Goal: Information Seeking & Learning: Learn about a topic

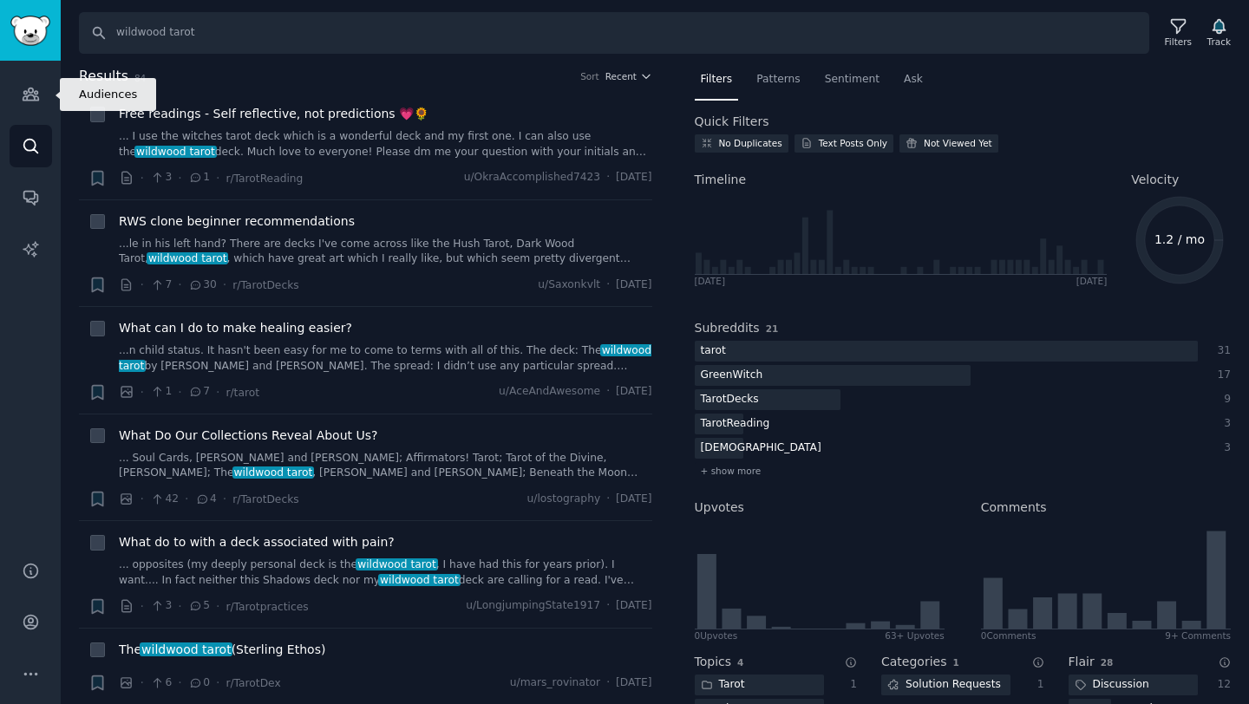
click at [40, 104] on link "Audiences" at bounding box center [31, 94] width 43 height 43
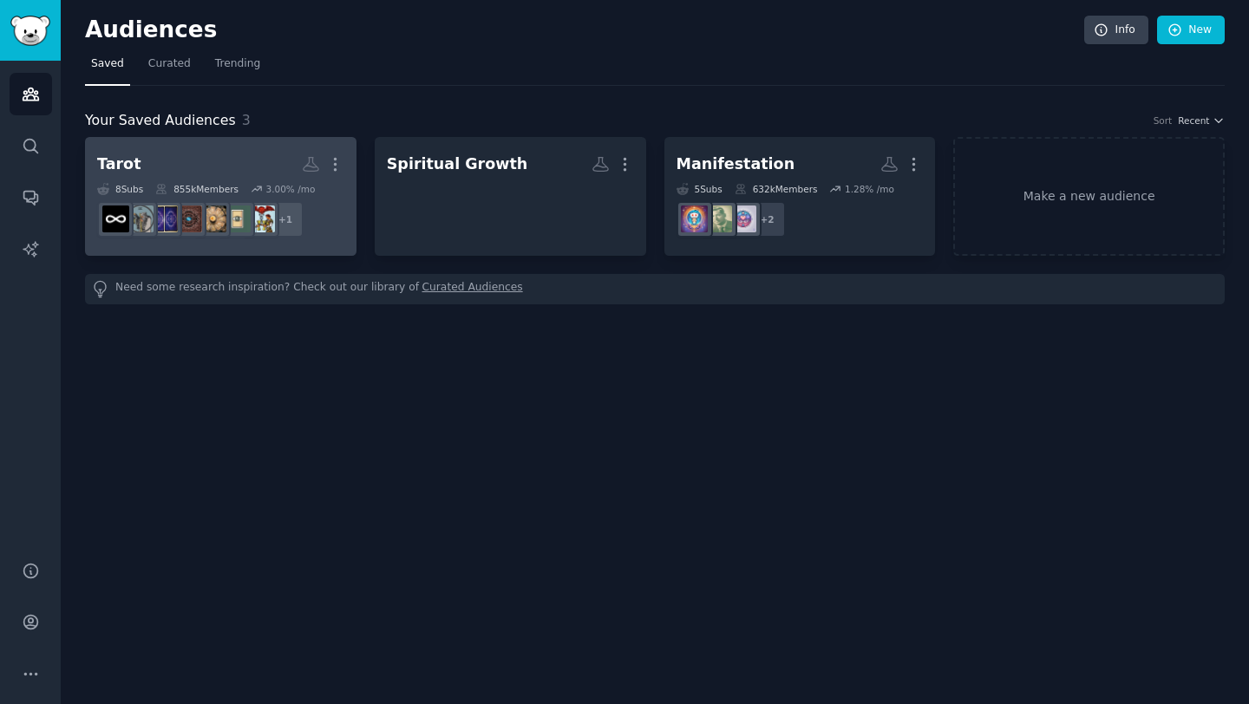
click at [203, 165] on h2 "Tarot Custom Audience More" at bounding box center [220, 164] width 247 height 30
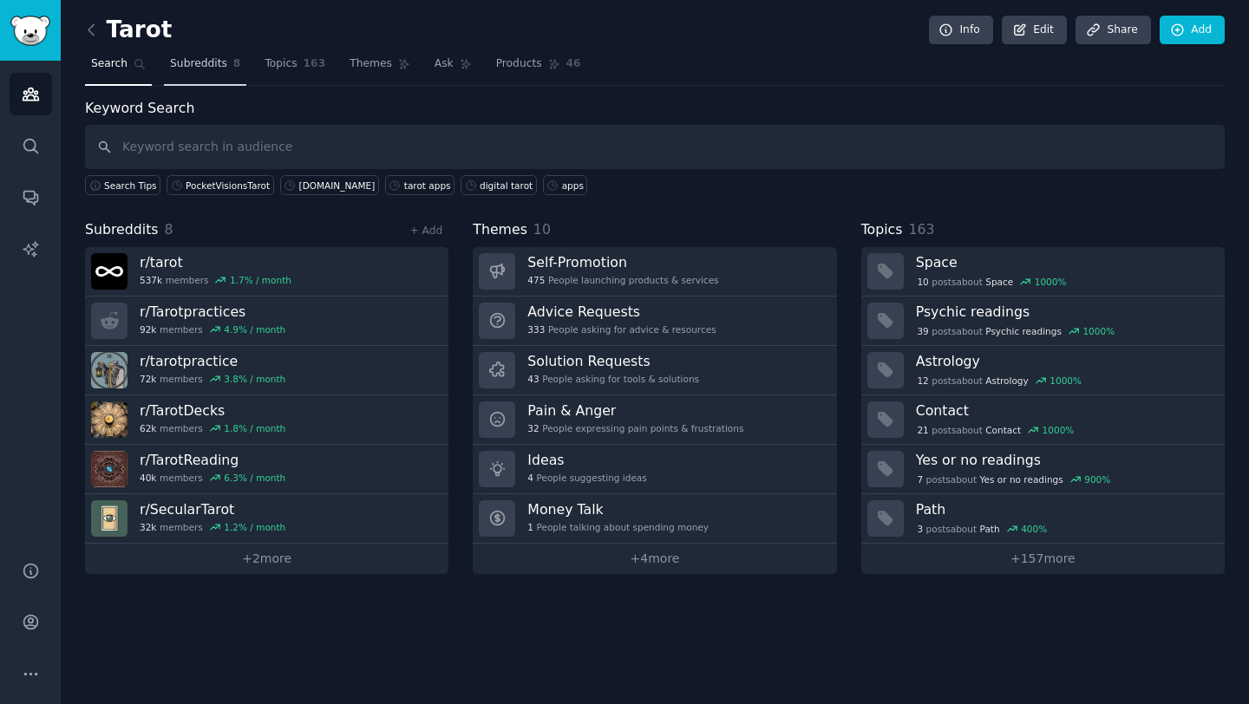
click at [210, 64] on span "Subreddits" at bounding box center [198, 64] width 57 height 16
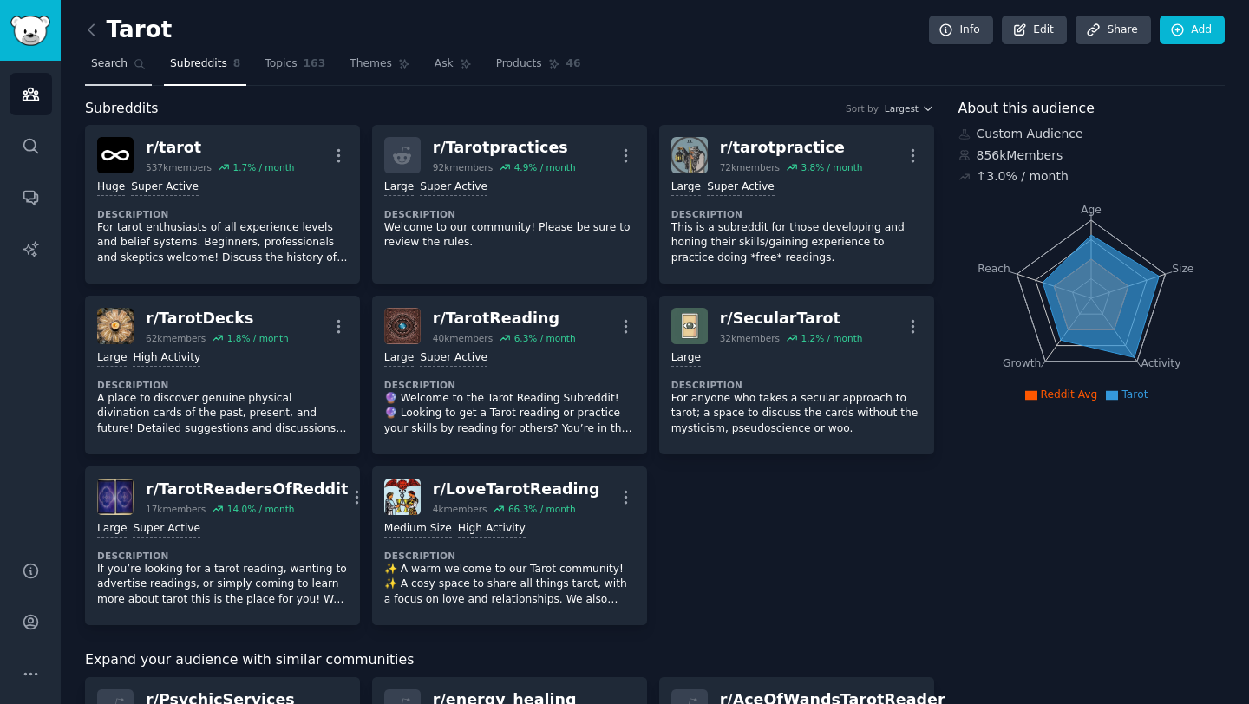
click at [108, 69] on span "Search" at bounding box center [109, 64] width 36 height 16
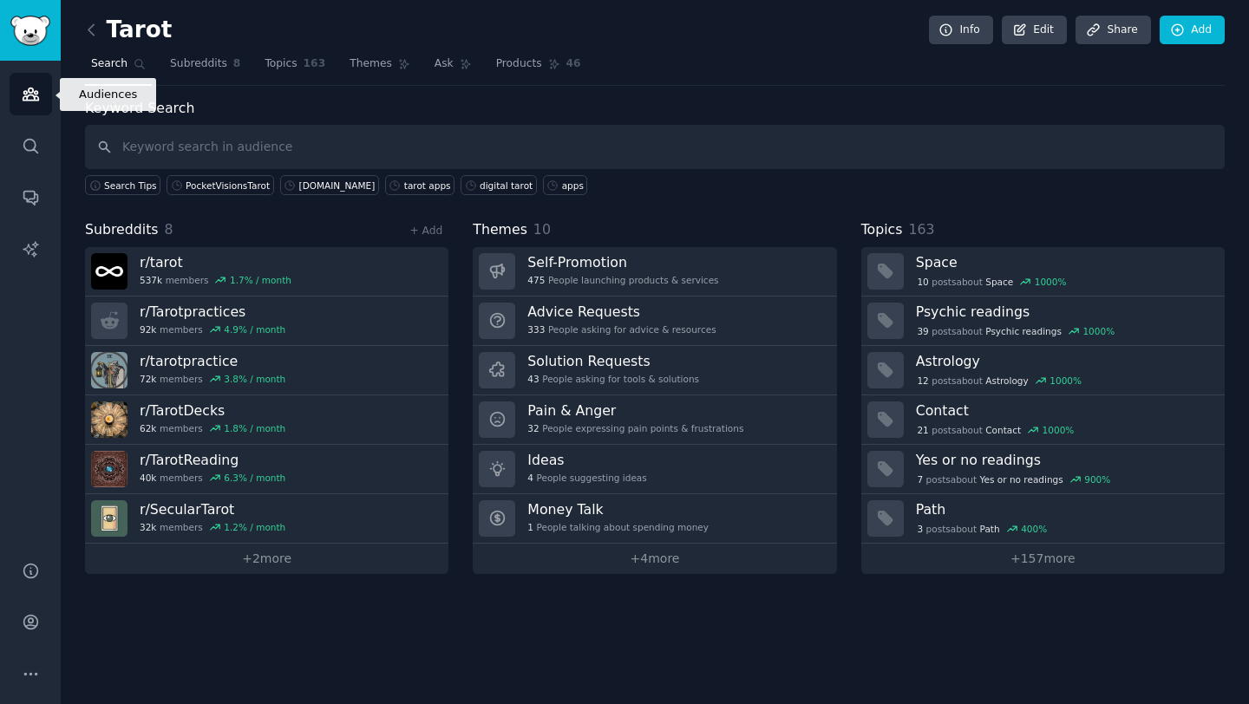
click at [30, 96] on icon "Sidebar" at bounding box center [31, 94] width 18 height 18
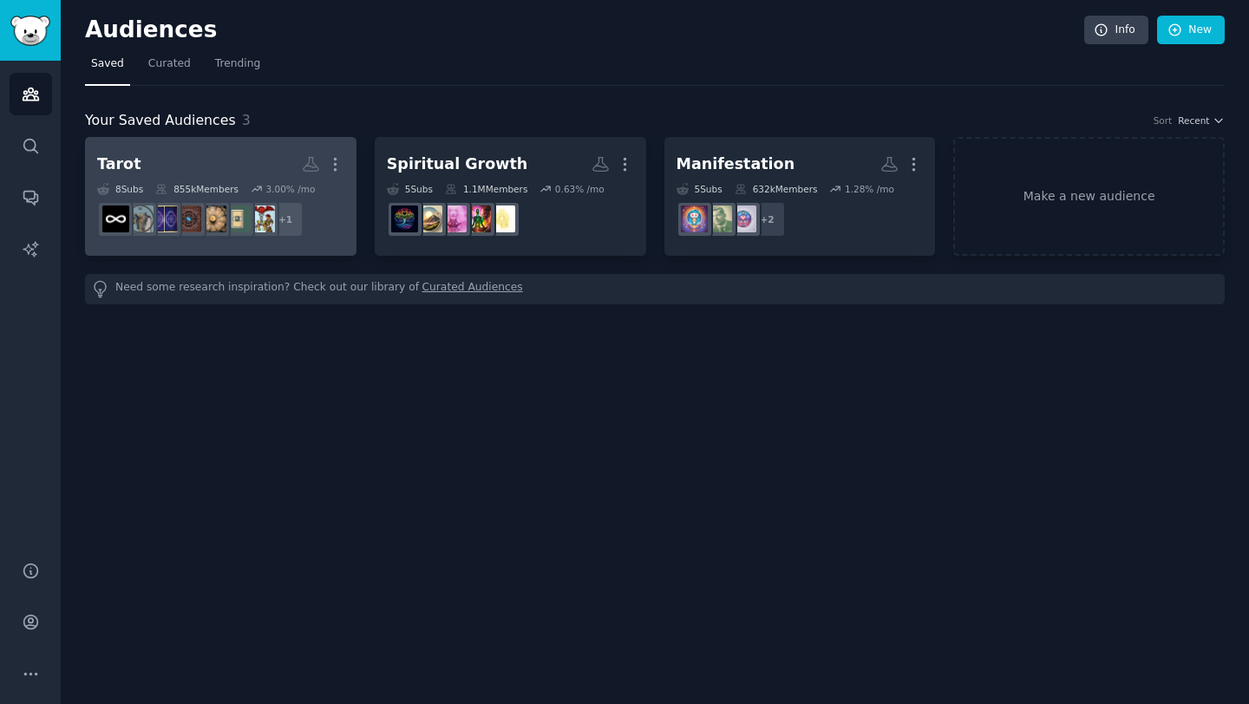
click at [200, 189] on div "855k Members" at bounding box center [196, 189] width 83 height 12
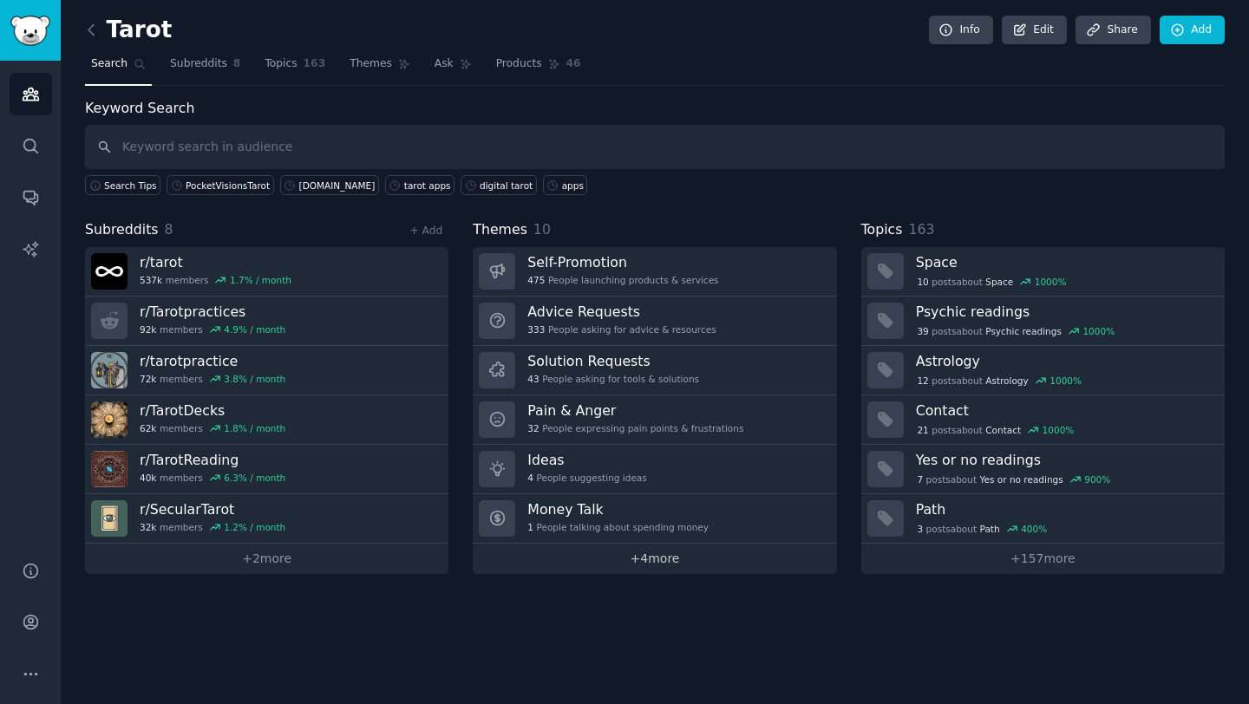
click at [647, 562] on link "+ 4 more" at bounding box center [654, 559] width 363 height 30
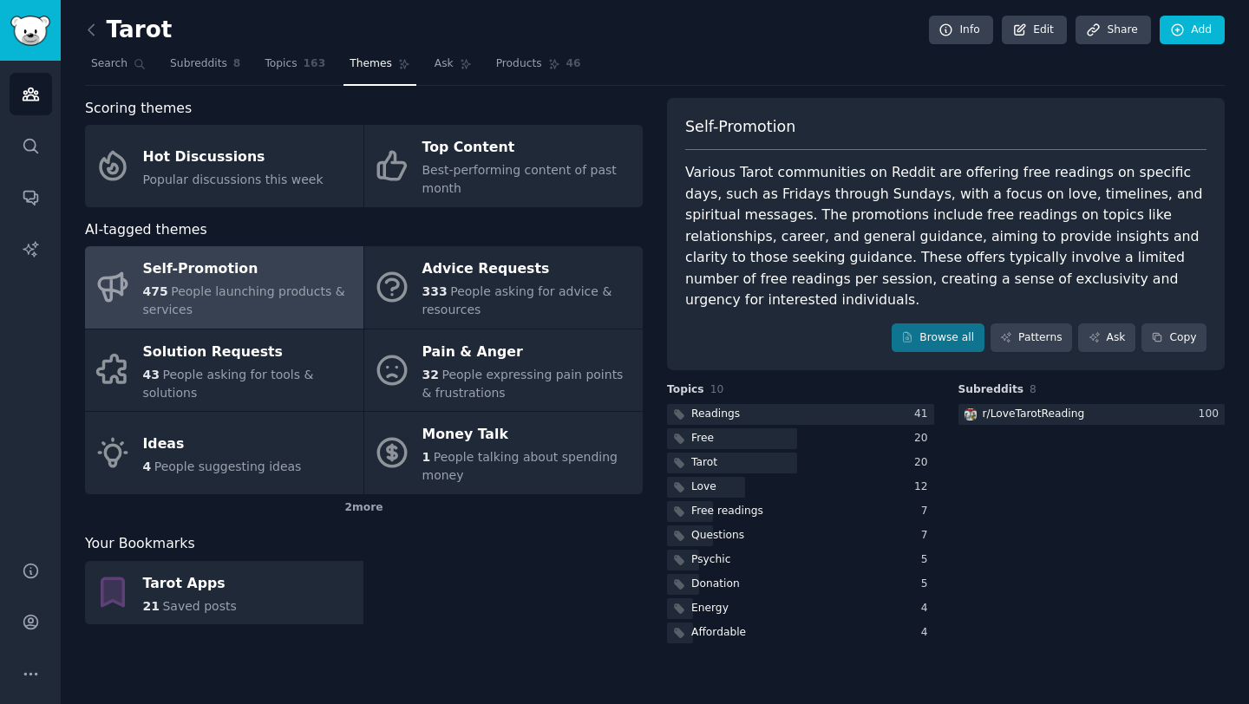
click at [356, 522] on div "Scoring themes Hot Discussions Popular discussions this week Top Content Best-p…" at bounding box center [364, 372] width 558 height 549
click at [357, 507] on div "2 more" at bounding box center [364, 508] width 558 height 28
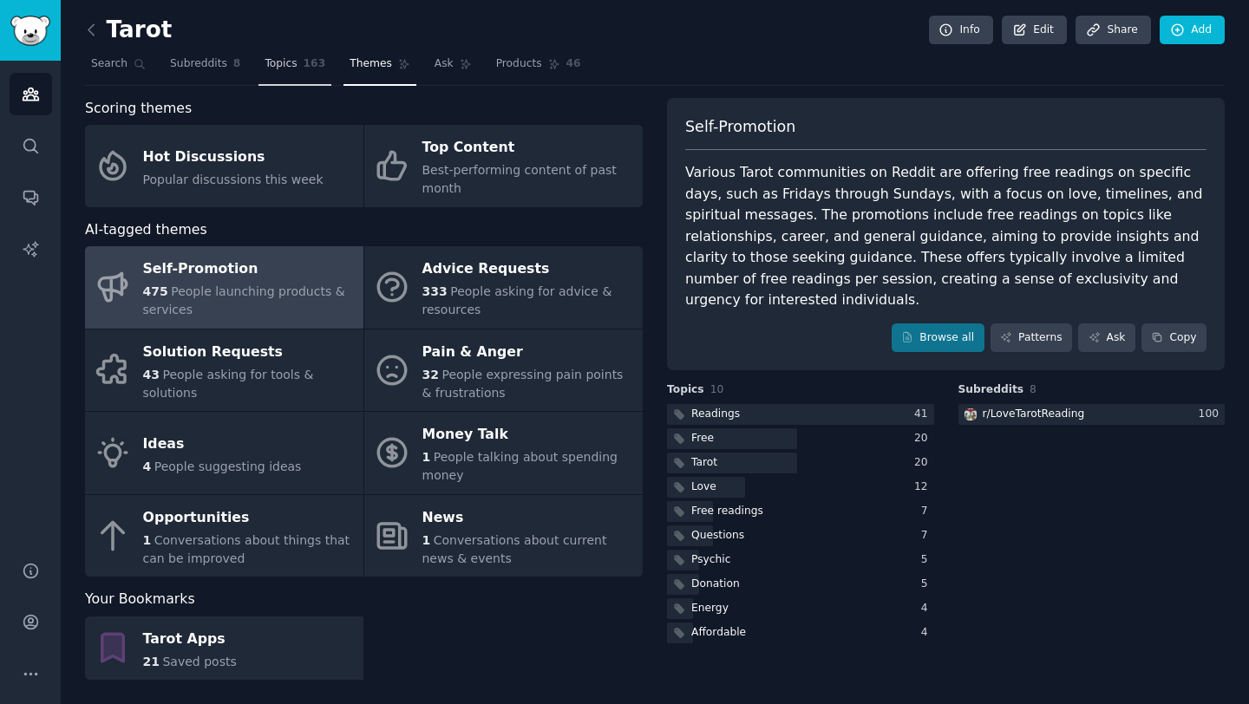
click at [276, 66] on span "Topics" at bounding box center [281, 64] width 32 height 16
click at [280, 68] on span "Topics" at bounding box center [281, 64] width 32 height 16
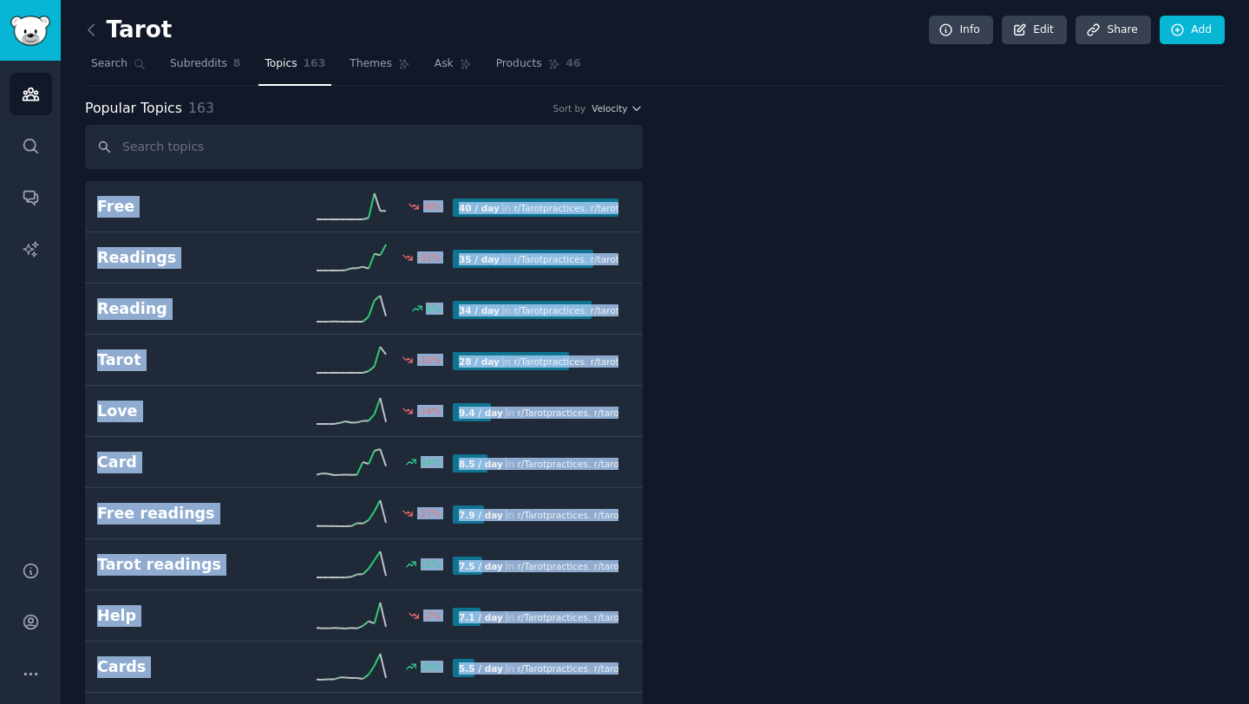
drag, startPoint x: 75, startPoint y: 200, endPoint x: 749, endPoint y: 178, distance: 675.2
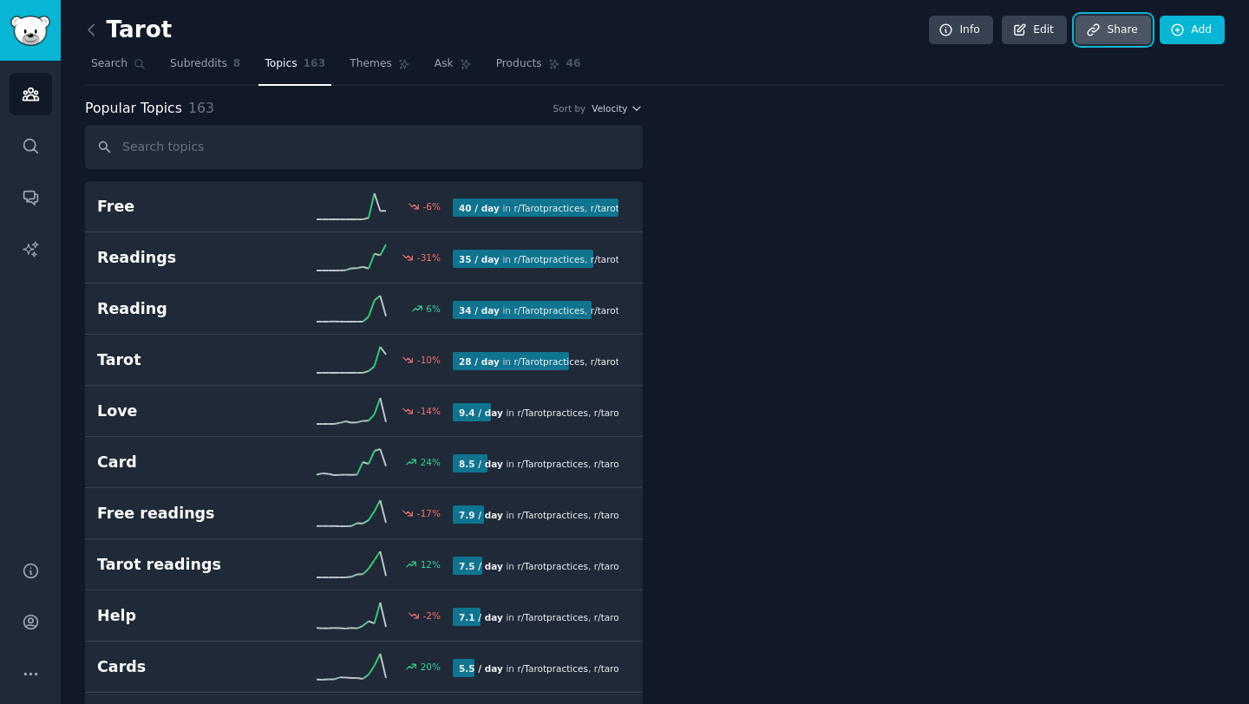
click at [1112, 31] on link "Share" at bounding box center [1113, 30] width 75 height 29
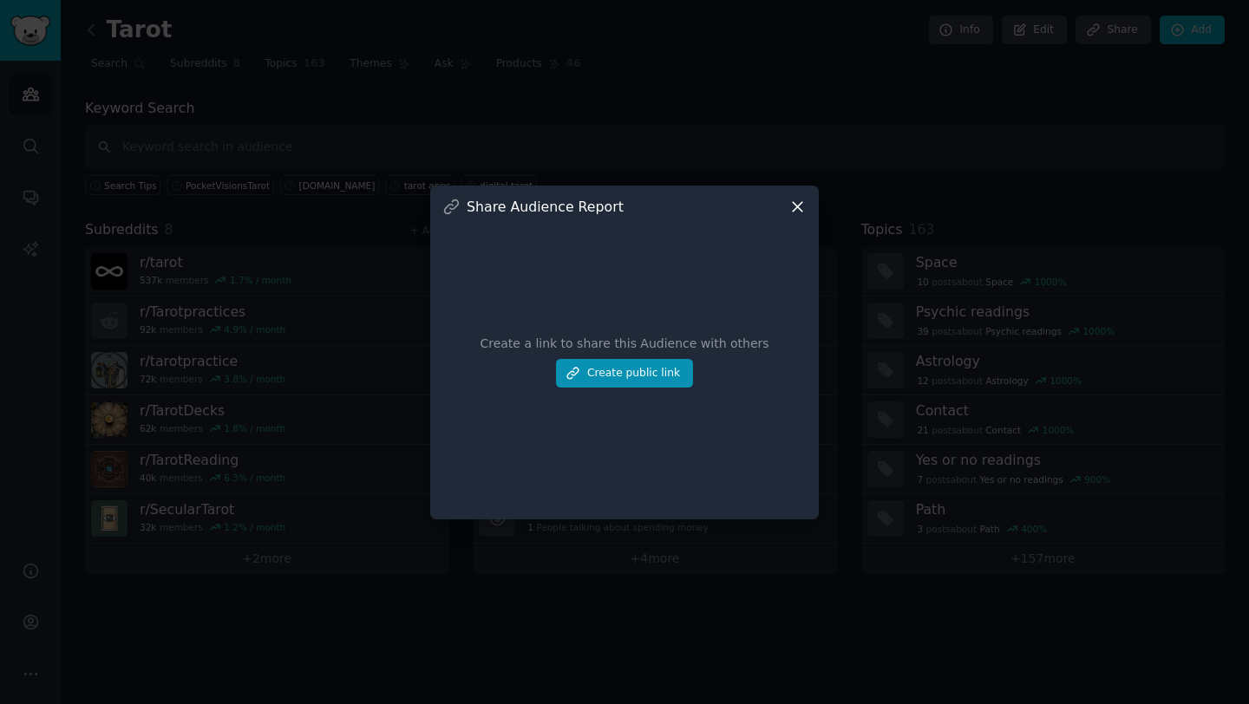
click at [795, 203] on icon at bounding box center [798, 207] width 10 height 10
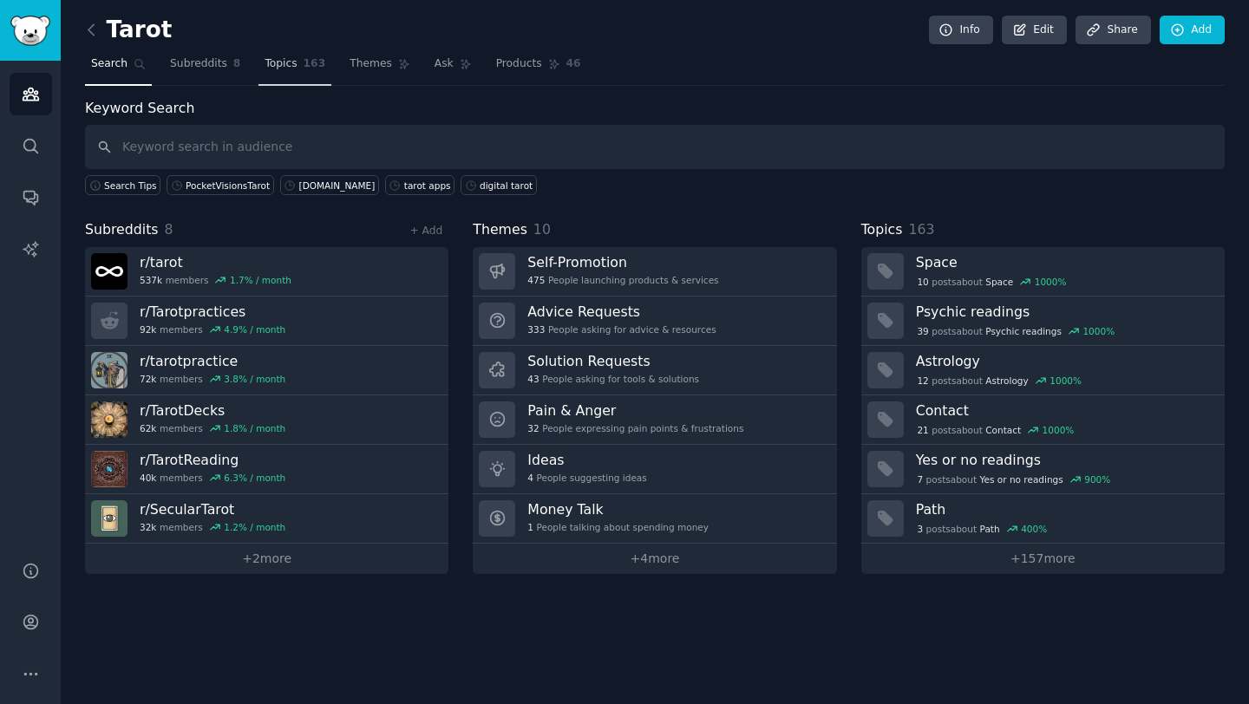
click at [300, 62] on link "Topics 163" at bounding box center [294, 68] width 73 height 36
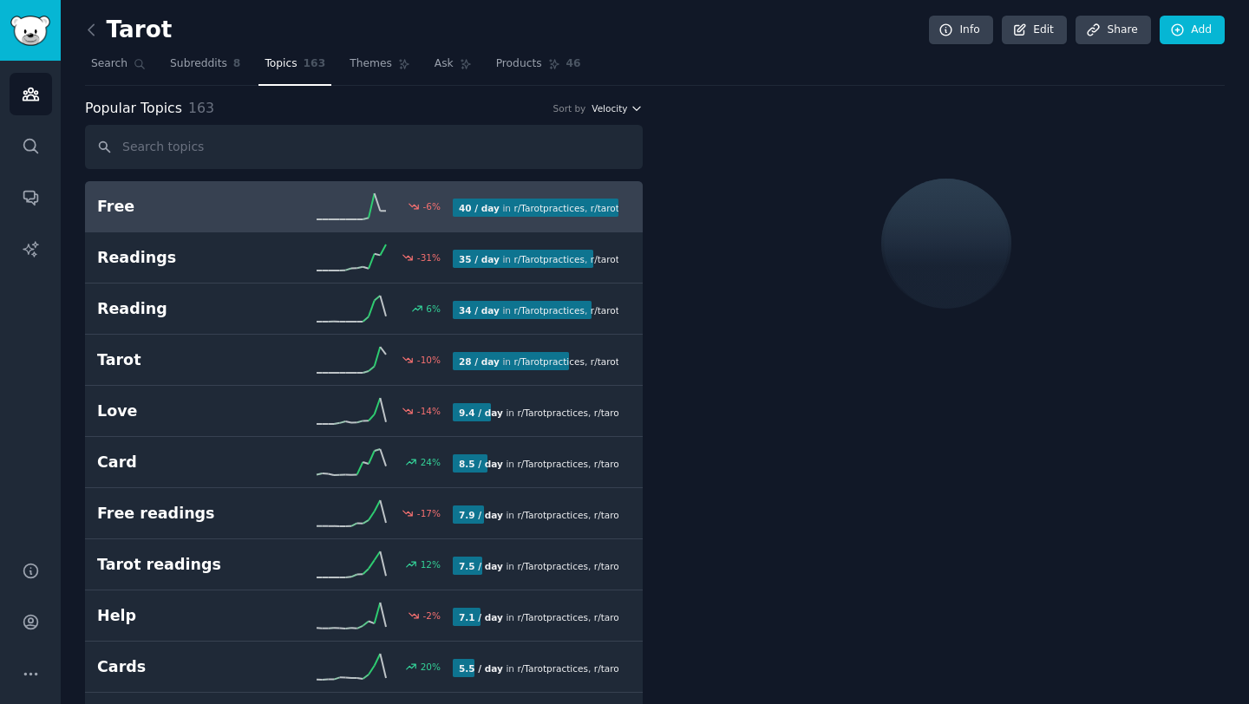
click at [626, 111] on button "Velocity" at bounding box center [617, 108] width 51 height 12
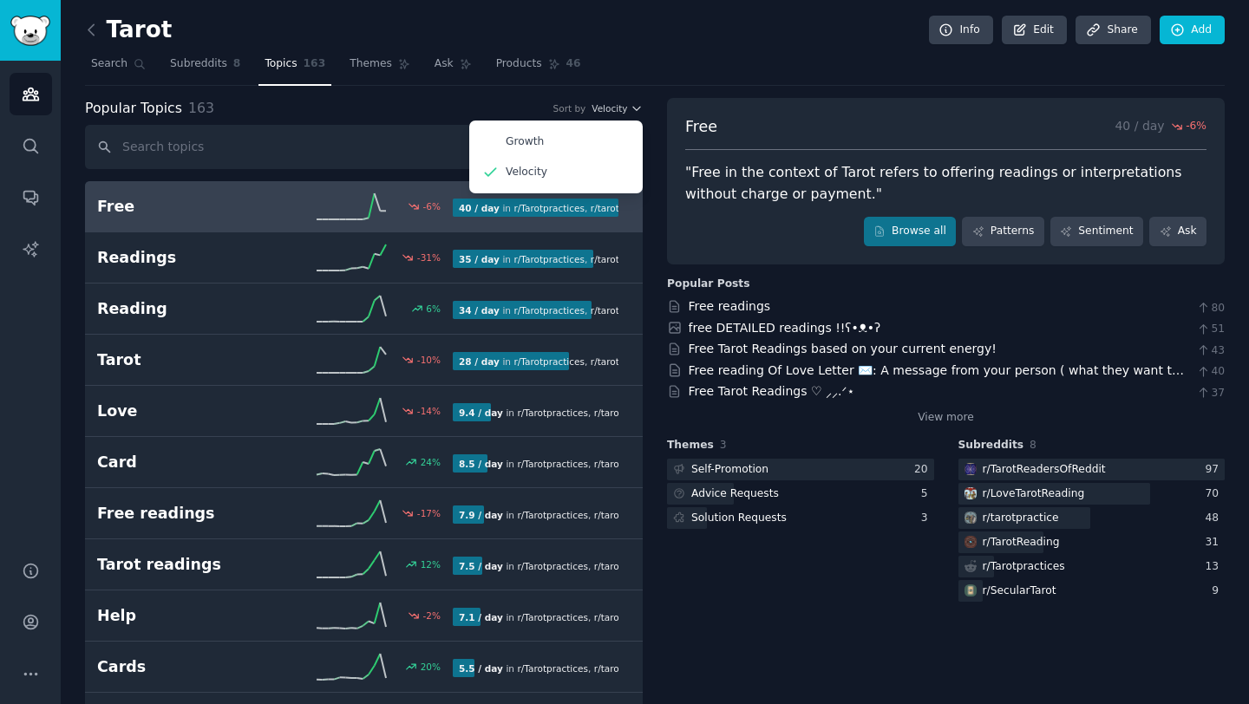
click at [376, 105] on div "Popular Topics 163 Sort by Velocity Growth Velocity" at bounding box center [364, 109] width 558 height 22
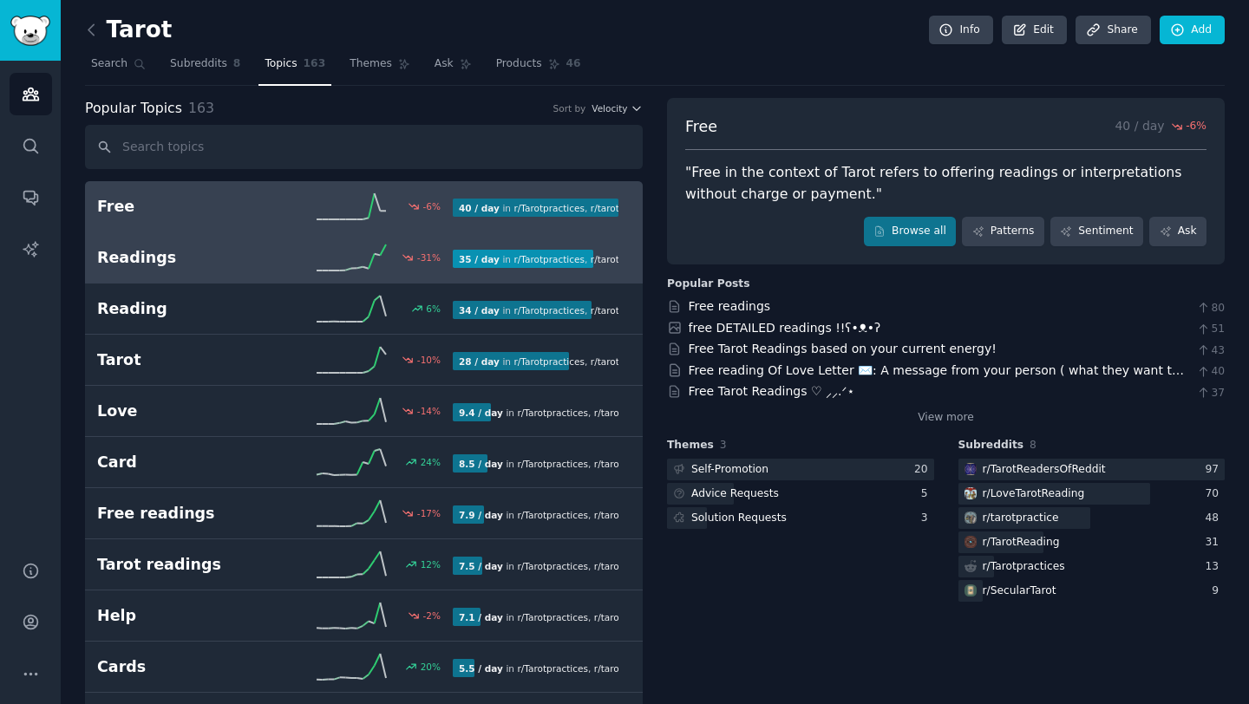
click at [202, 271] on link "Readings -31 % 35 / day in r/ Tarotpractices , r/ tarotpractice , and 5 other s" at bounding box center [364, 257] width 558 height 51
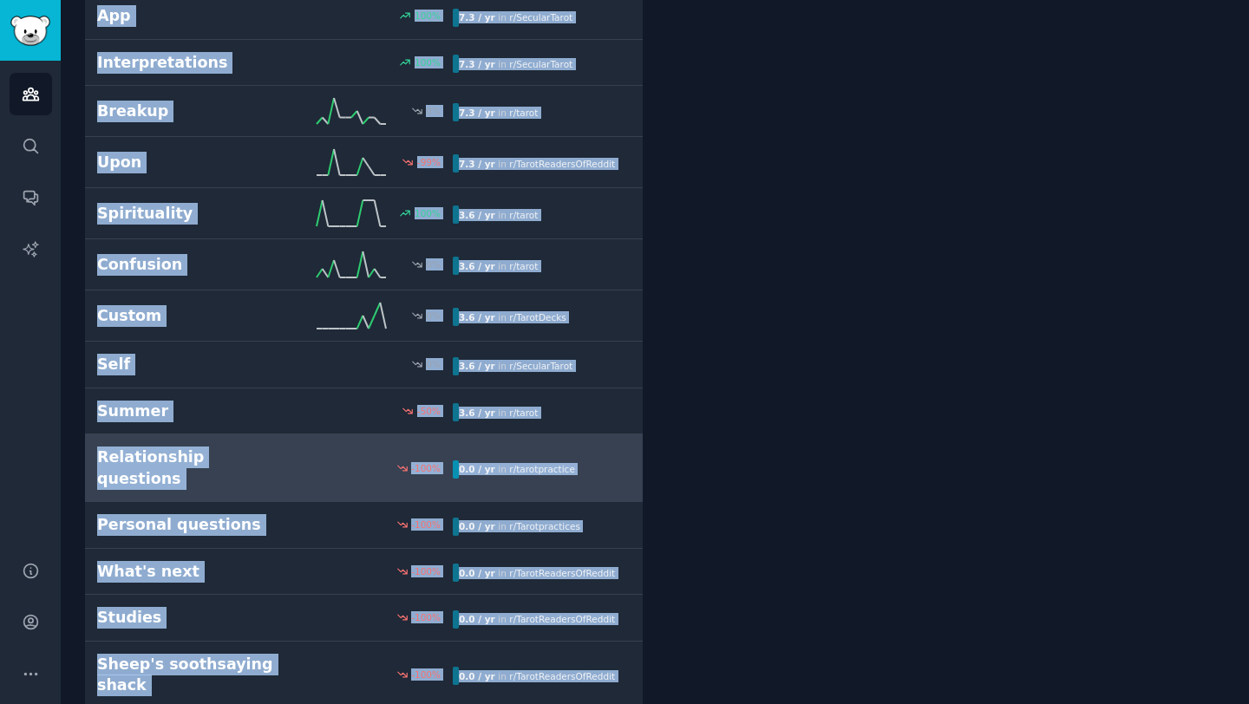
scroll to position [7771, 0]
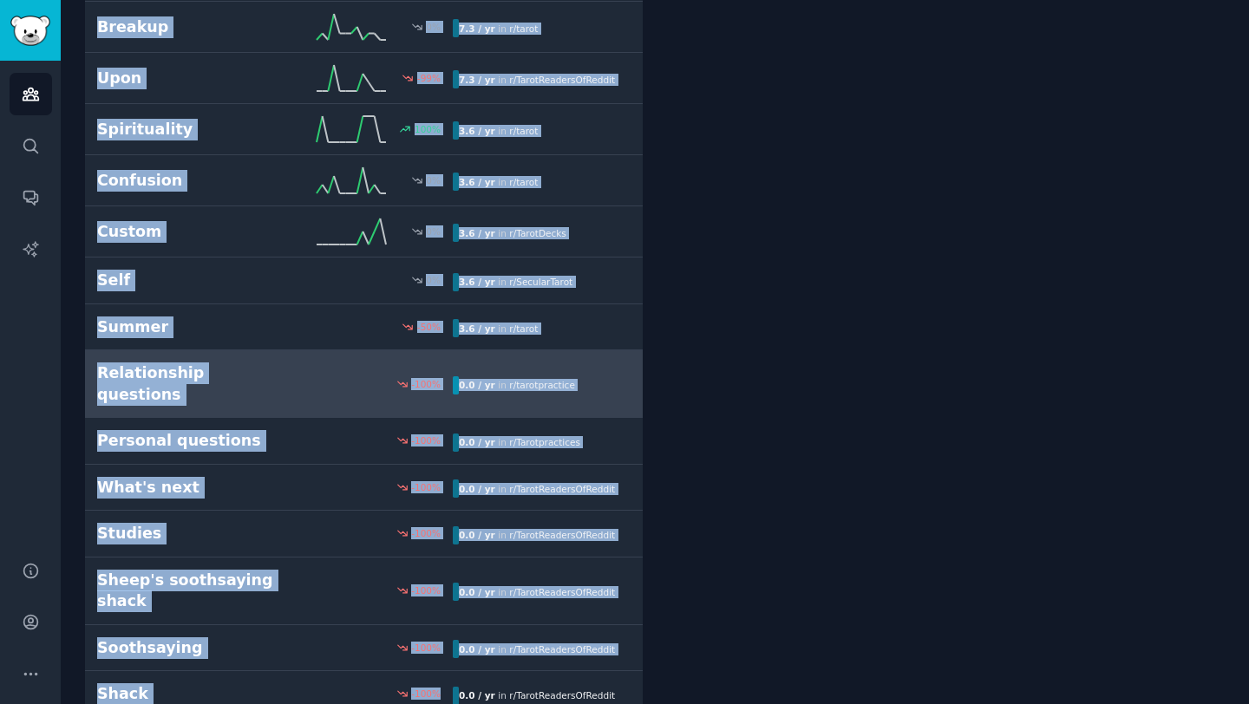
drag, startPoint x: 78, startPoint y: 180, endPoint x: 564, endPoint y: 703, distance: 713.8
copy div "Free -6 % 40 / day in r/ Tarotpractices , r/ tarotpractice , and 4 other s Read…"
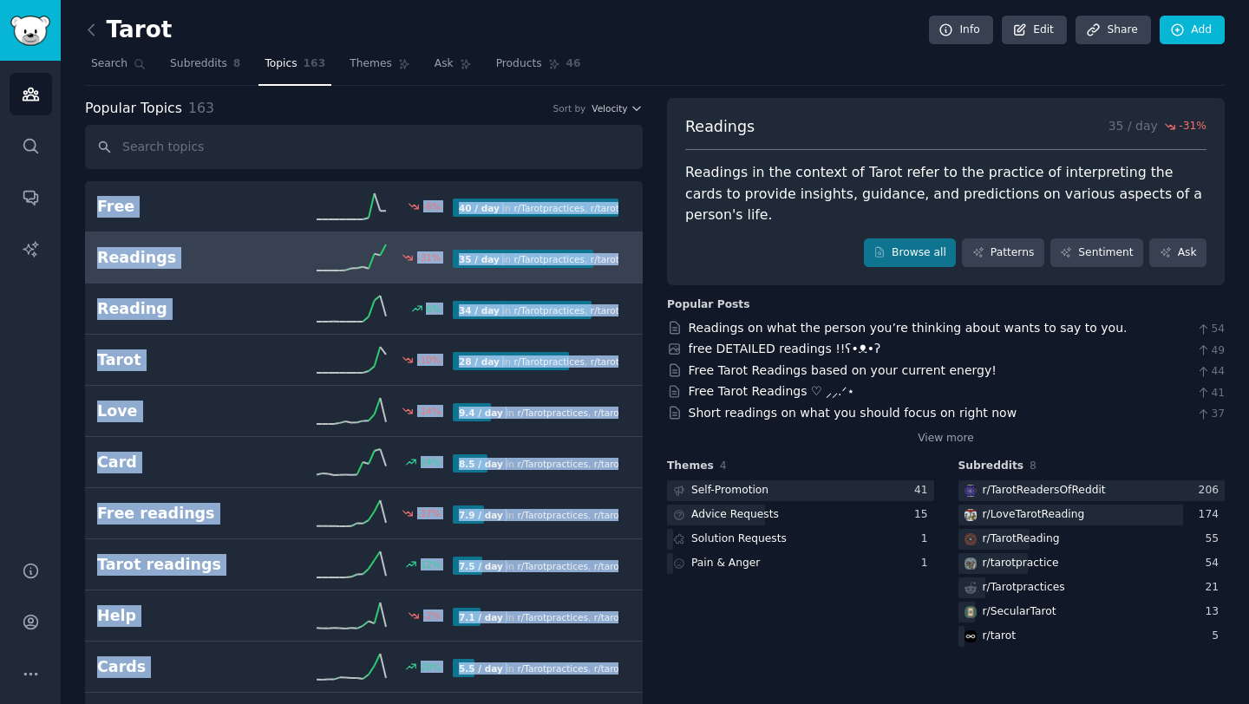
scroll to position [41, 0]
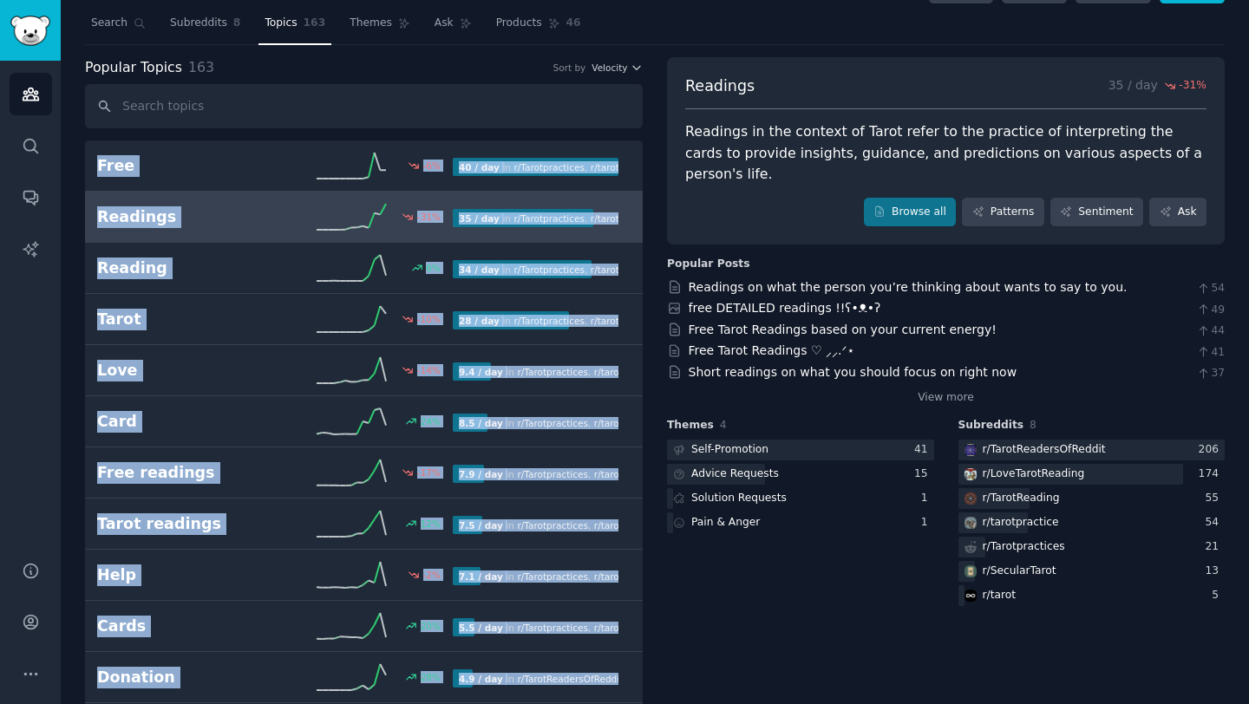
copy div "Free -6 % 40 / day in r/ Tarotpractices , r/ tarotpractice , and 4 other s Read…"
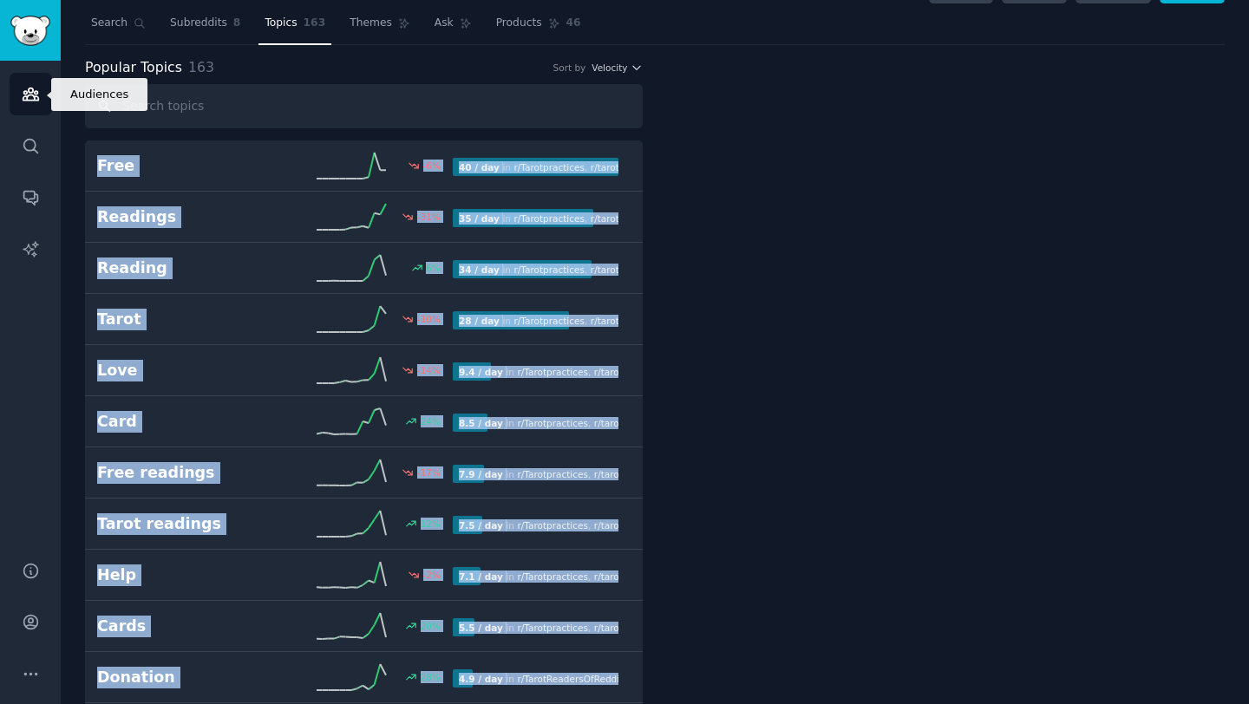
click at [29, 104] on link "Audiences" at bounding box center [31, 94] width 43 height 43
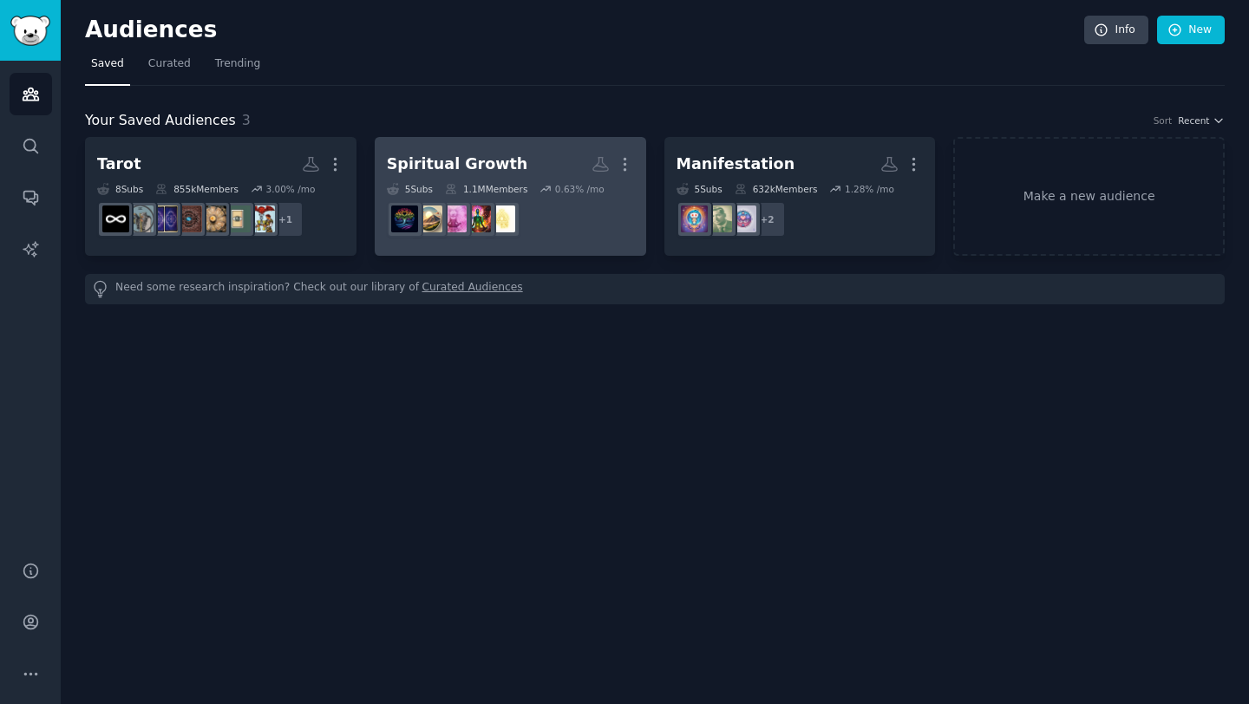
click at [546, 223] on dd "r/GodFrequency" at bounding box center [510, 219] width 247 height 49
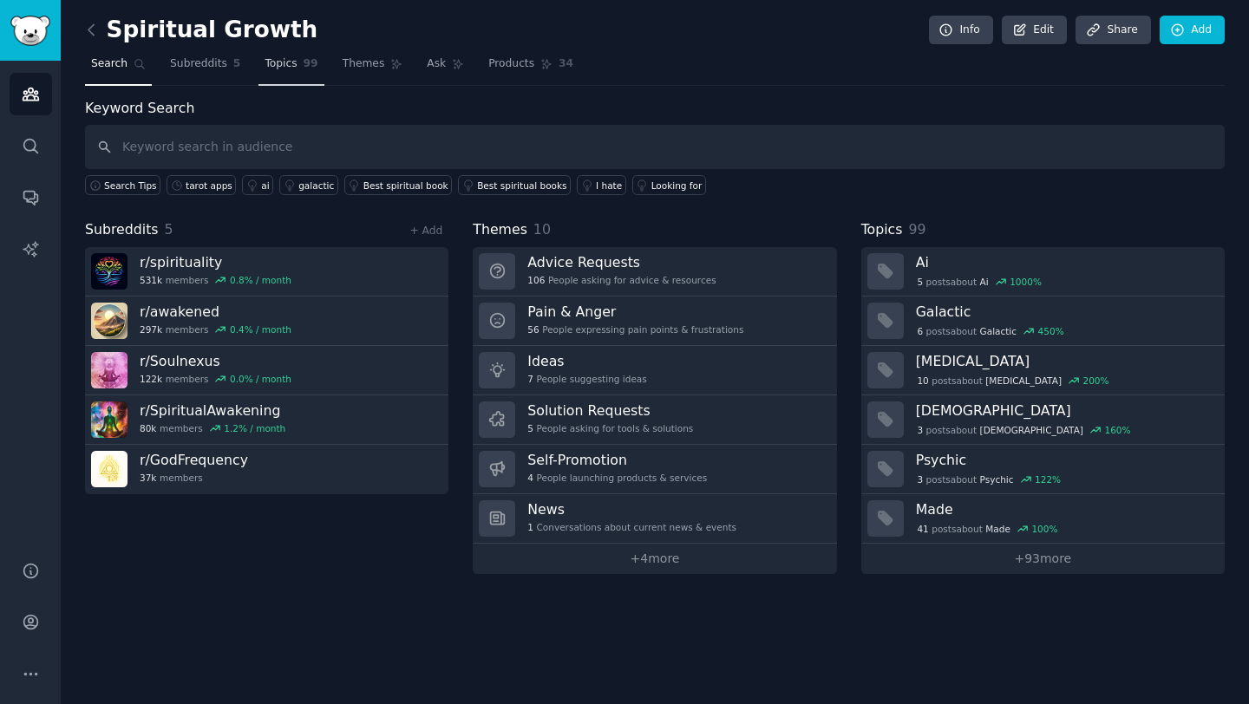
click at [283, 69] on span "Topics" at bounding box center [281, 64] width 32 height 16
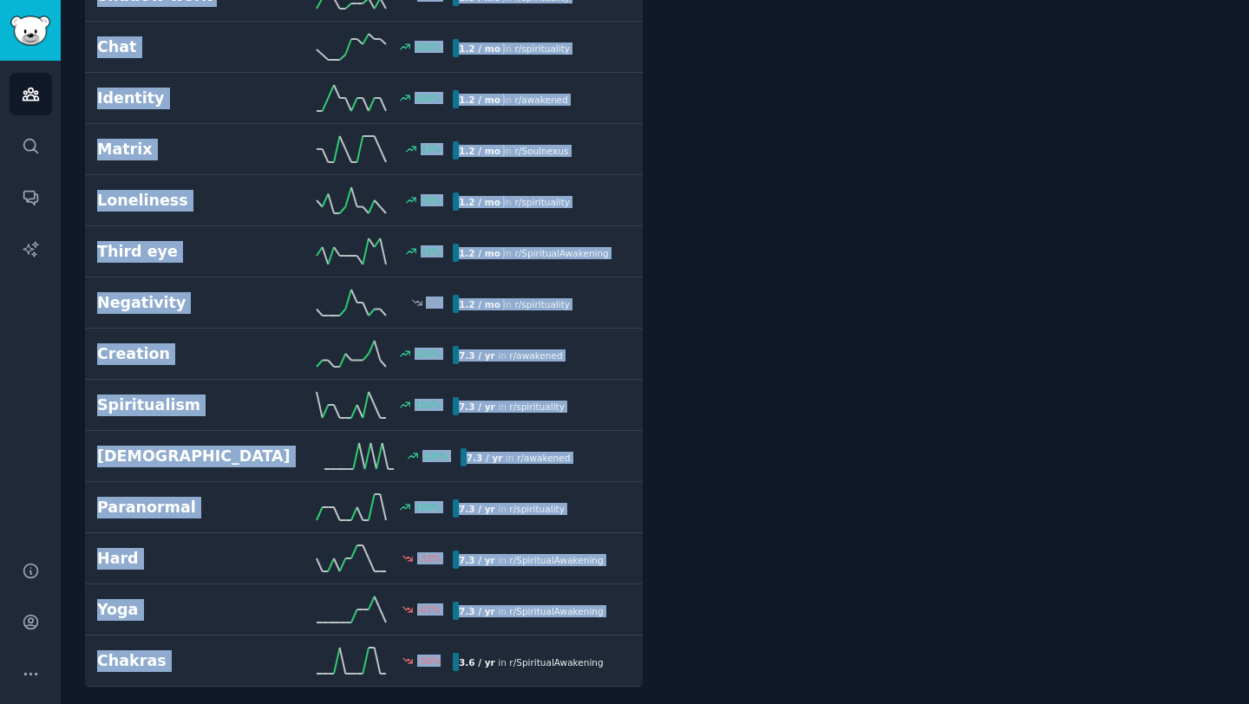
scroll to position [4568, 0]
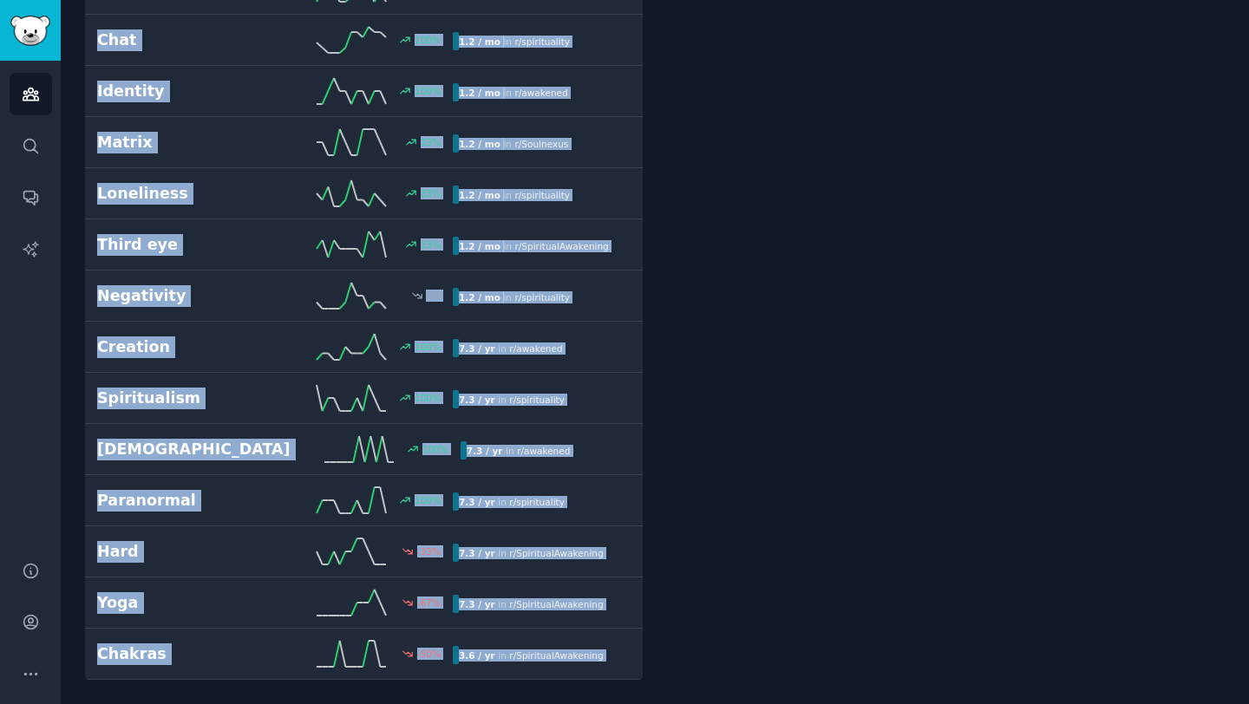
drag, startPoint x: 77, startPoint y: 200, endPoint x: 721, endPoint y: 703, distance: 817.5
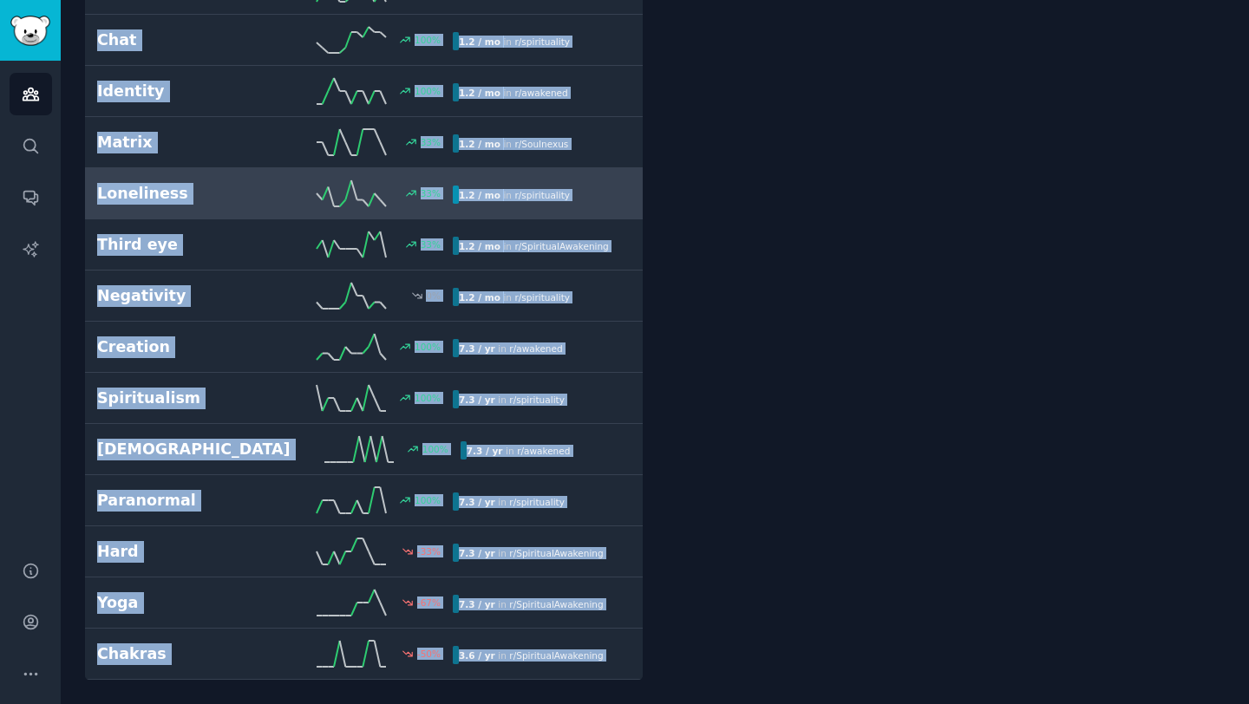
copy div "Spiritual -3 % 6.4 / day in r/ spirituality , r/ SpiritualAwakening , and 2 oth…"
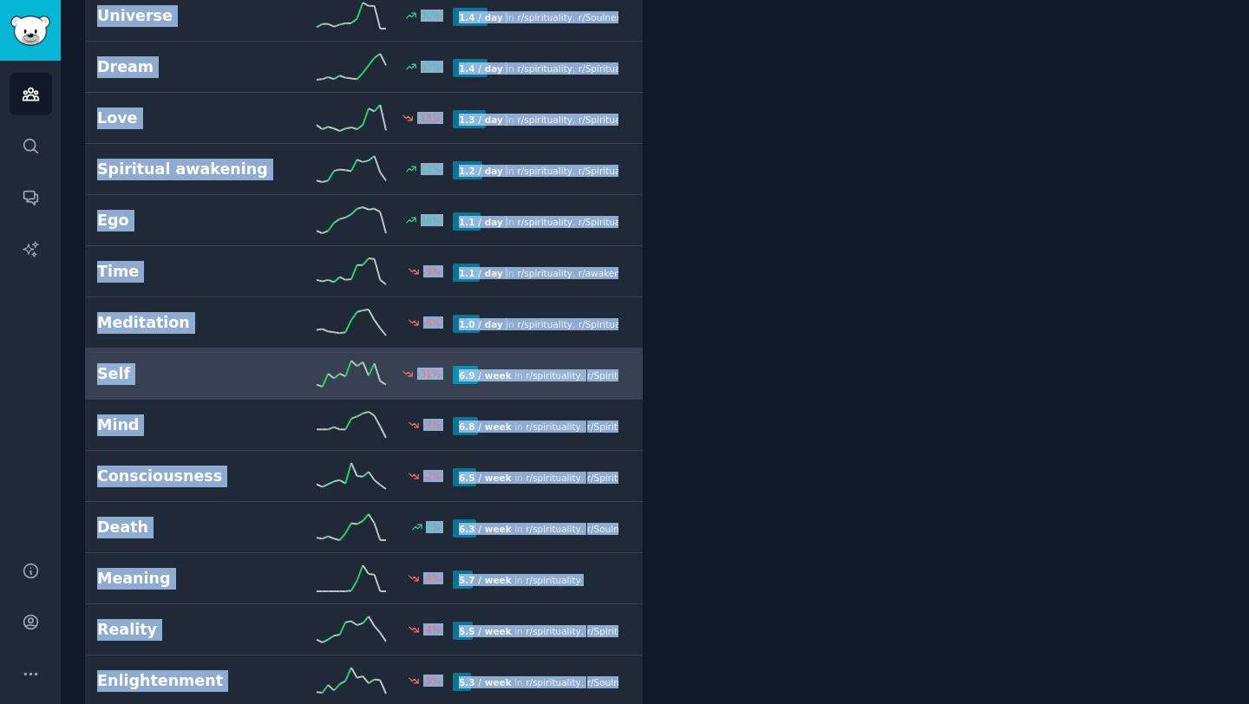
scroll to position [0, 0]
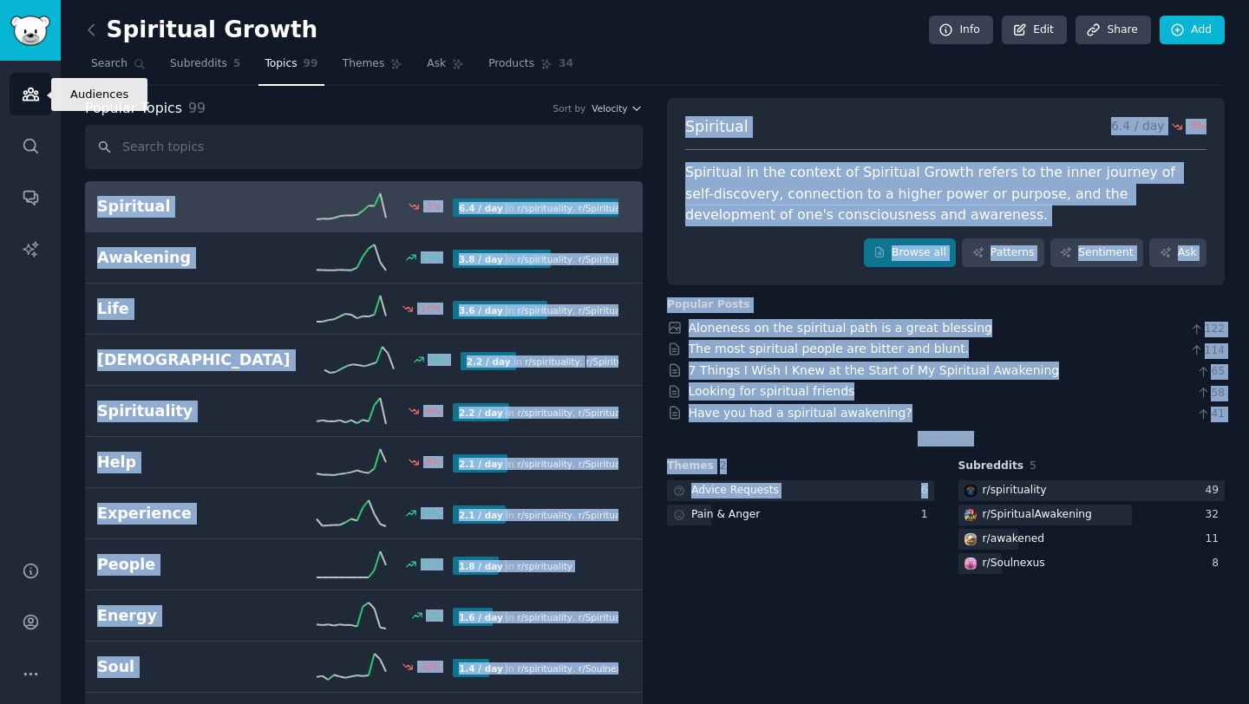
click at [26, 94] on icon "Sidebar" at bounding box center [31, 94] width 16 height 12
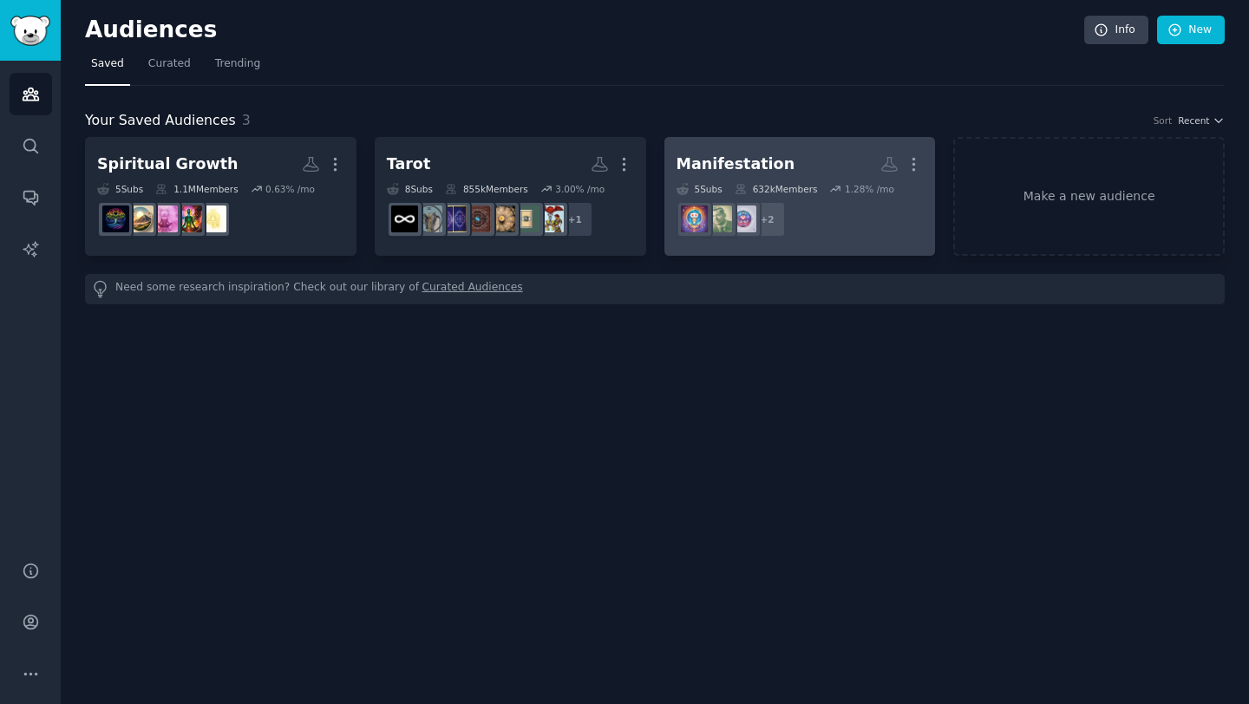
click at [738, 197] on dd "+ 2" at bounding box center [800, 219] width 247 height 49
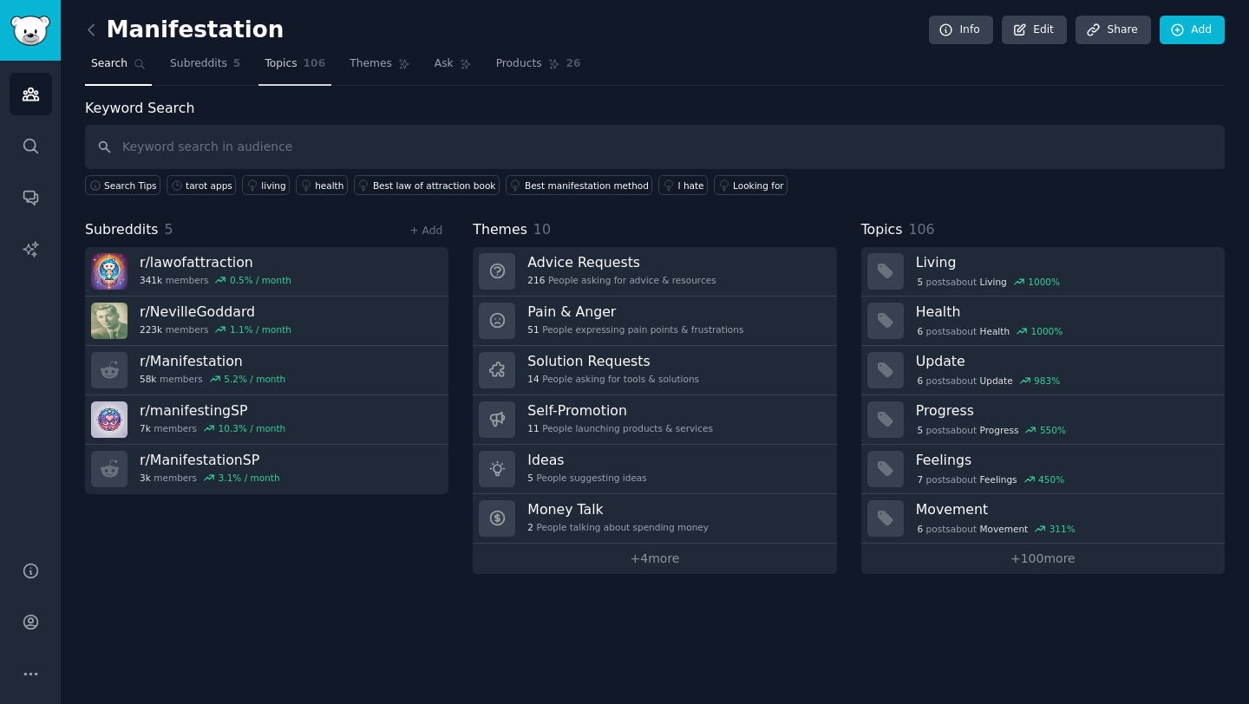
click at [278, 62] on span "Topics" at bounding box center [281, 64] width 32 height 16
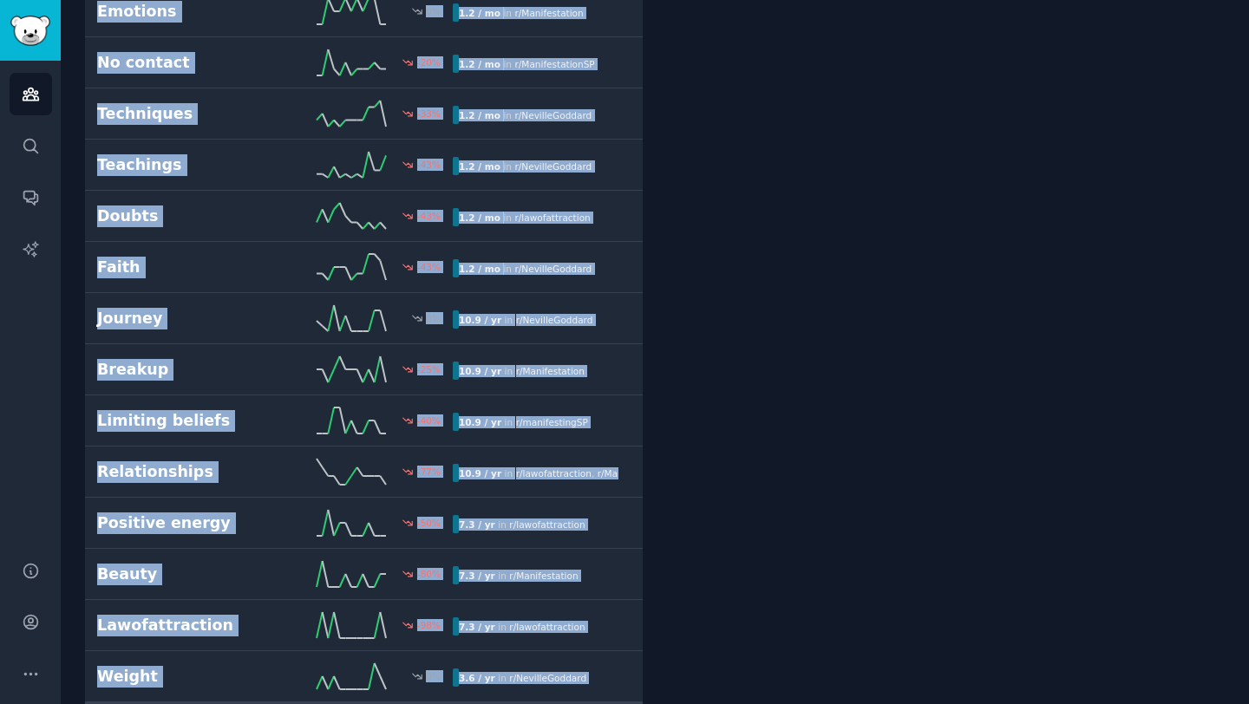
scroll to position [4921, 0]
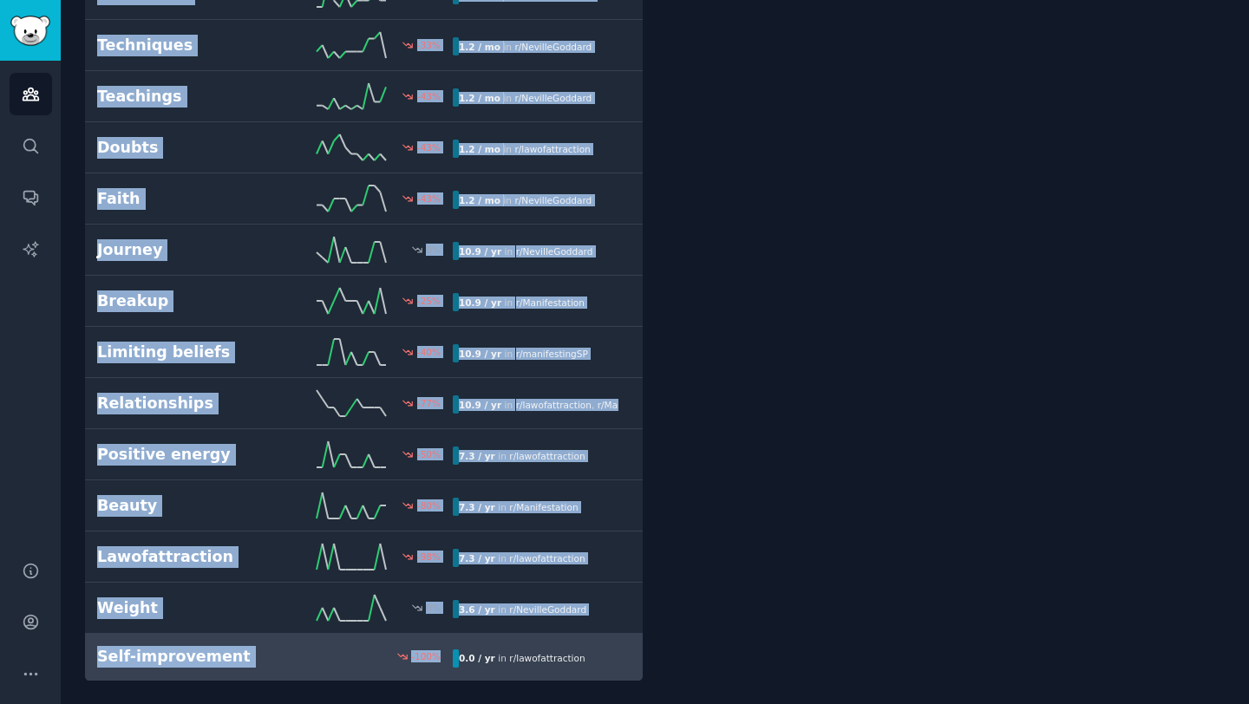
drag, startPoint x: 82, startPoint y: 202, endPoint x: 488, endPoint y: 703, distance: 645.7
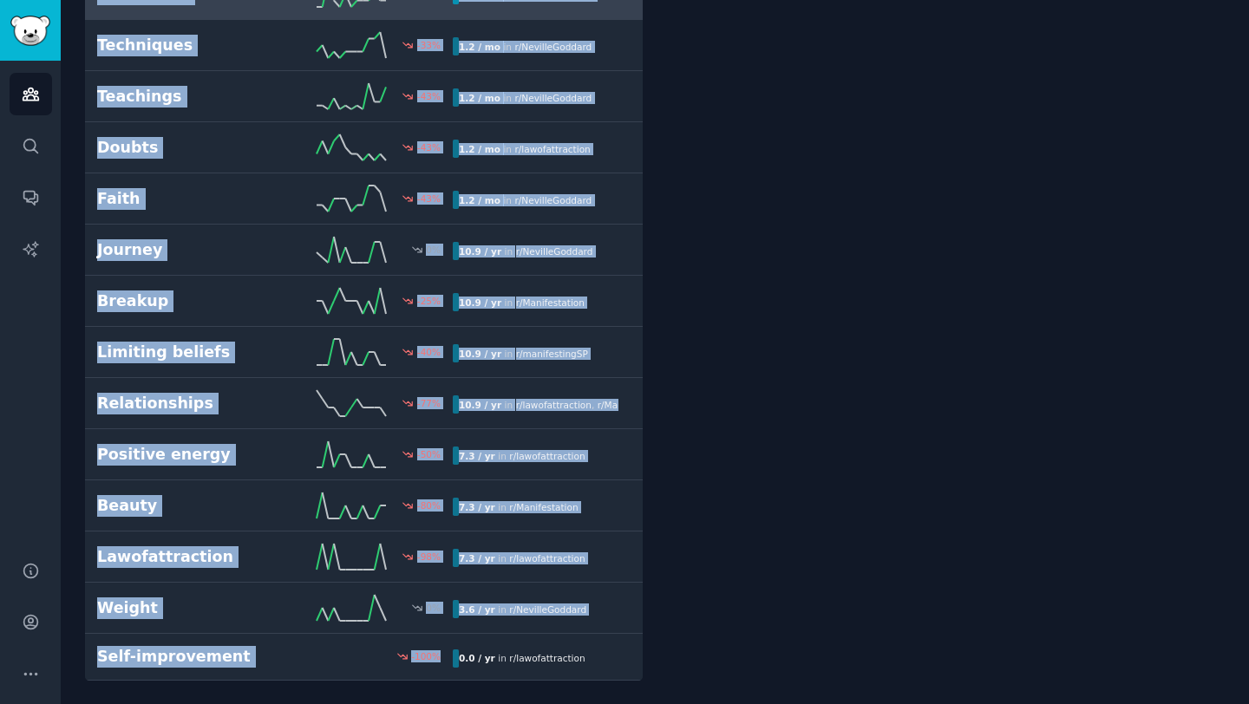
copy div "Manifesting 16 % 9.8 / day in r/ lawofattraction , r/ NevilleGoddard , and 3 ot…"
